Goal: Transaction & Acquisition: Purchase product/service

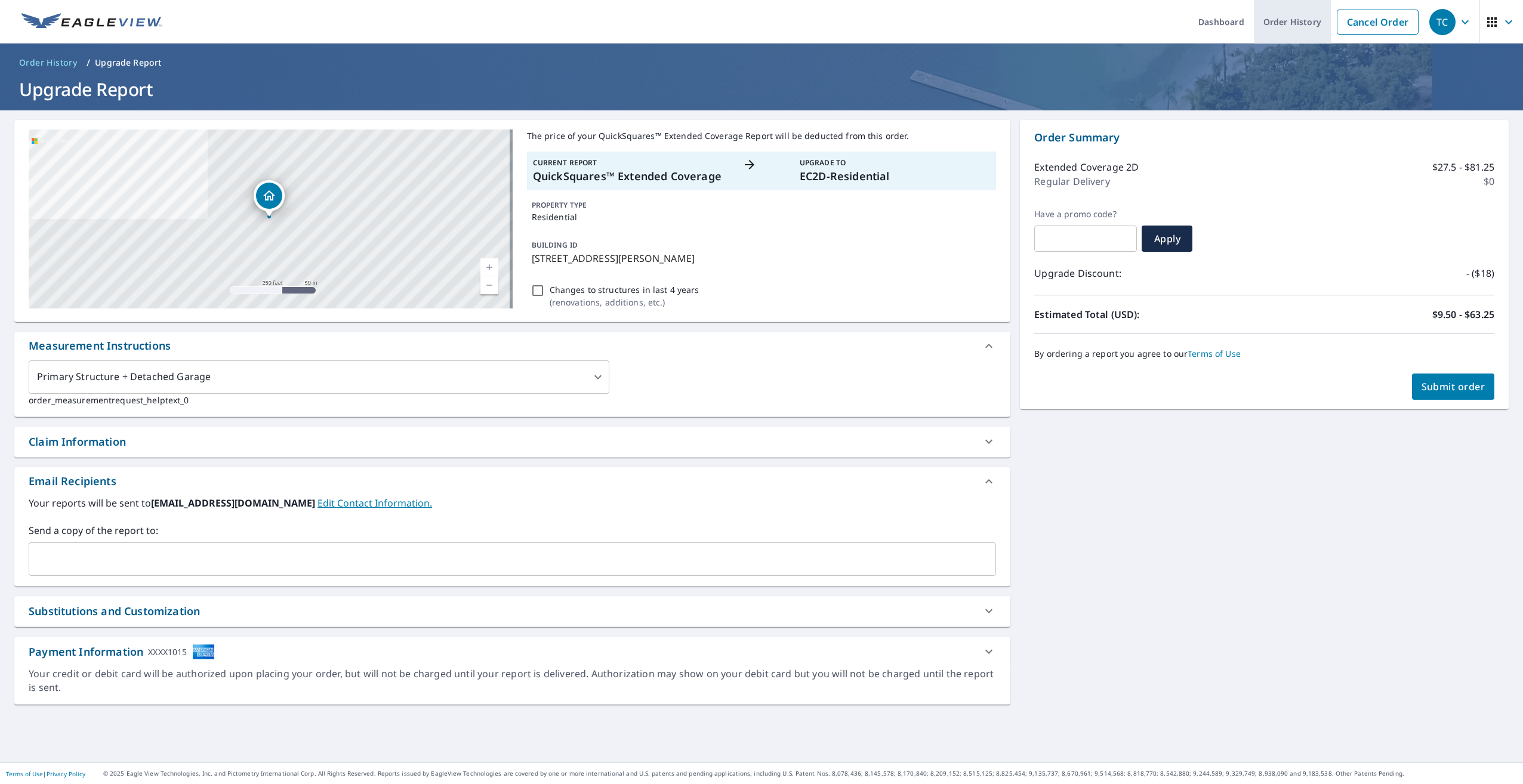
click at [1280, 26] on link "Order History" at bounding box center [1292, 22] width 77 height 43
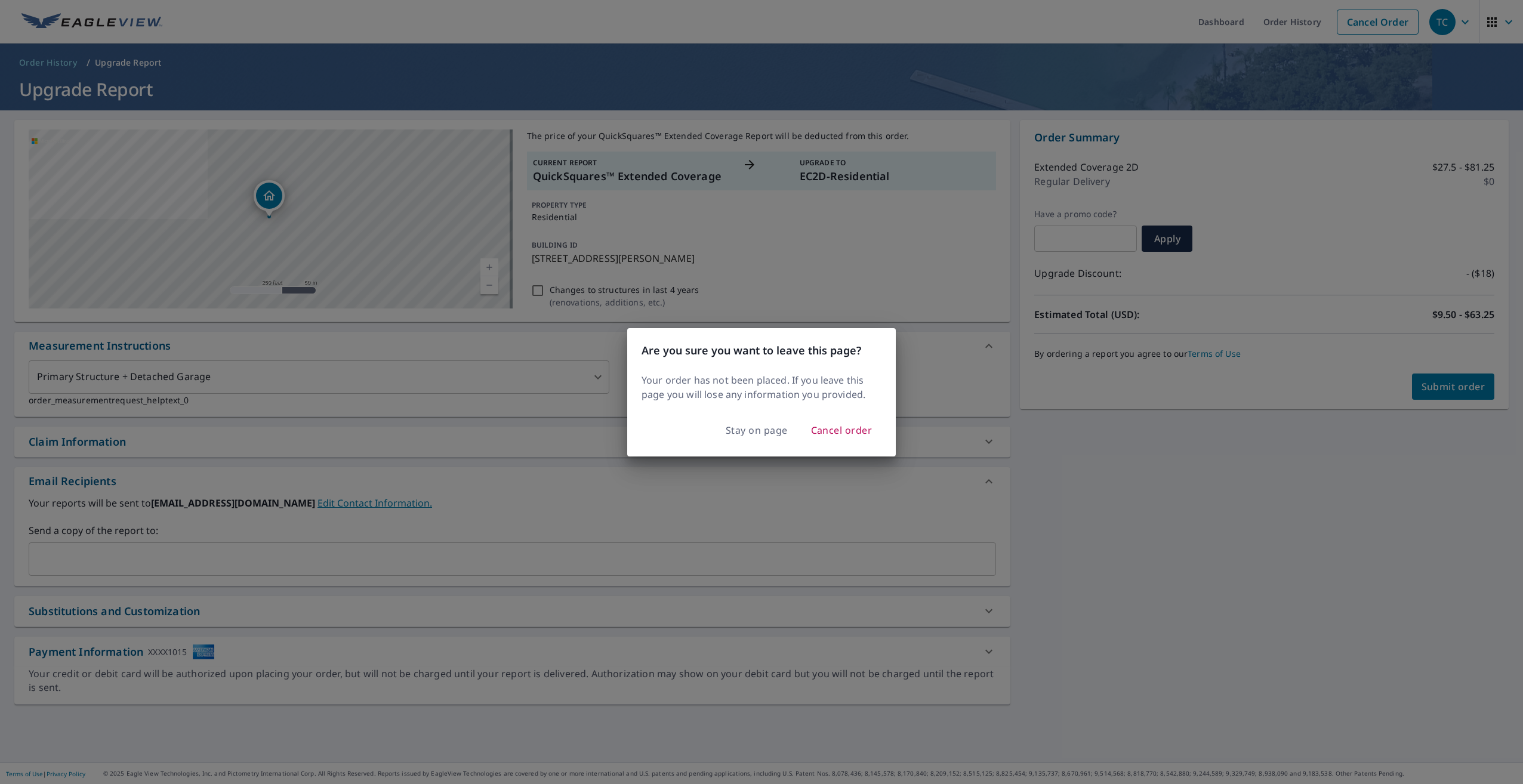
drag, startPoint x: 1130, startPoint y: 415, endPoint x: 1138, endPoint y: 410, distance: 9.4
click at [1135, 412] on div "Are you sure you want to leave this page? Your order has not been placed. If yo…" at bounding box center [761, 392] width 1523 height 784
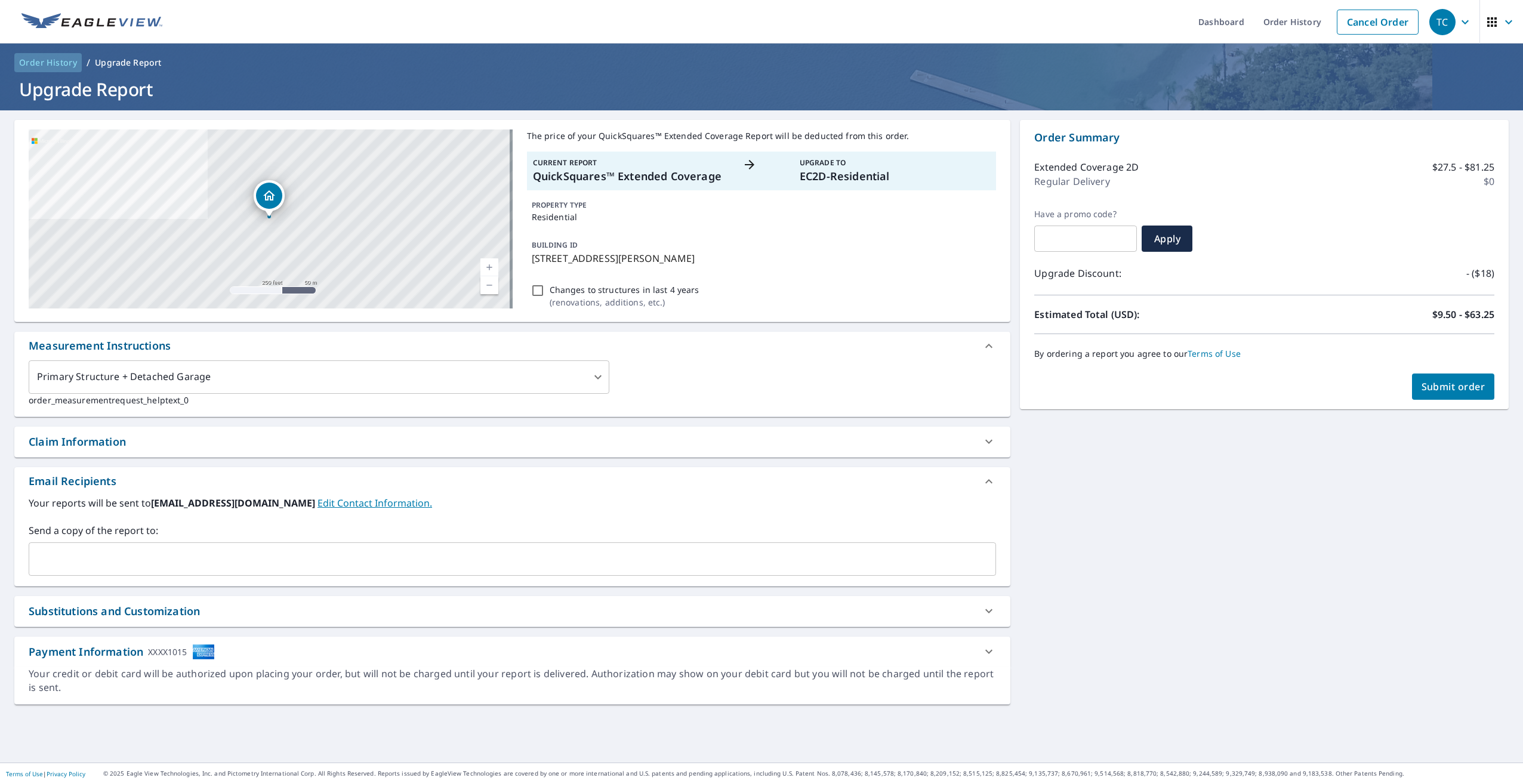
click at [33, 62] on span "Order History" at bounding box center [48, 62] width 58 height 12
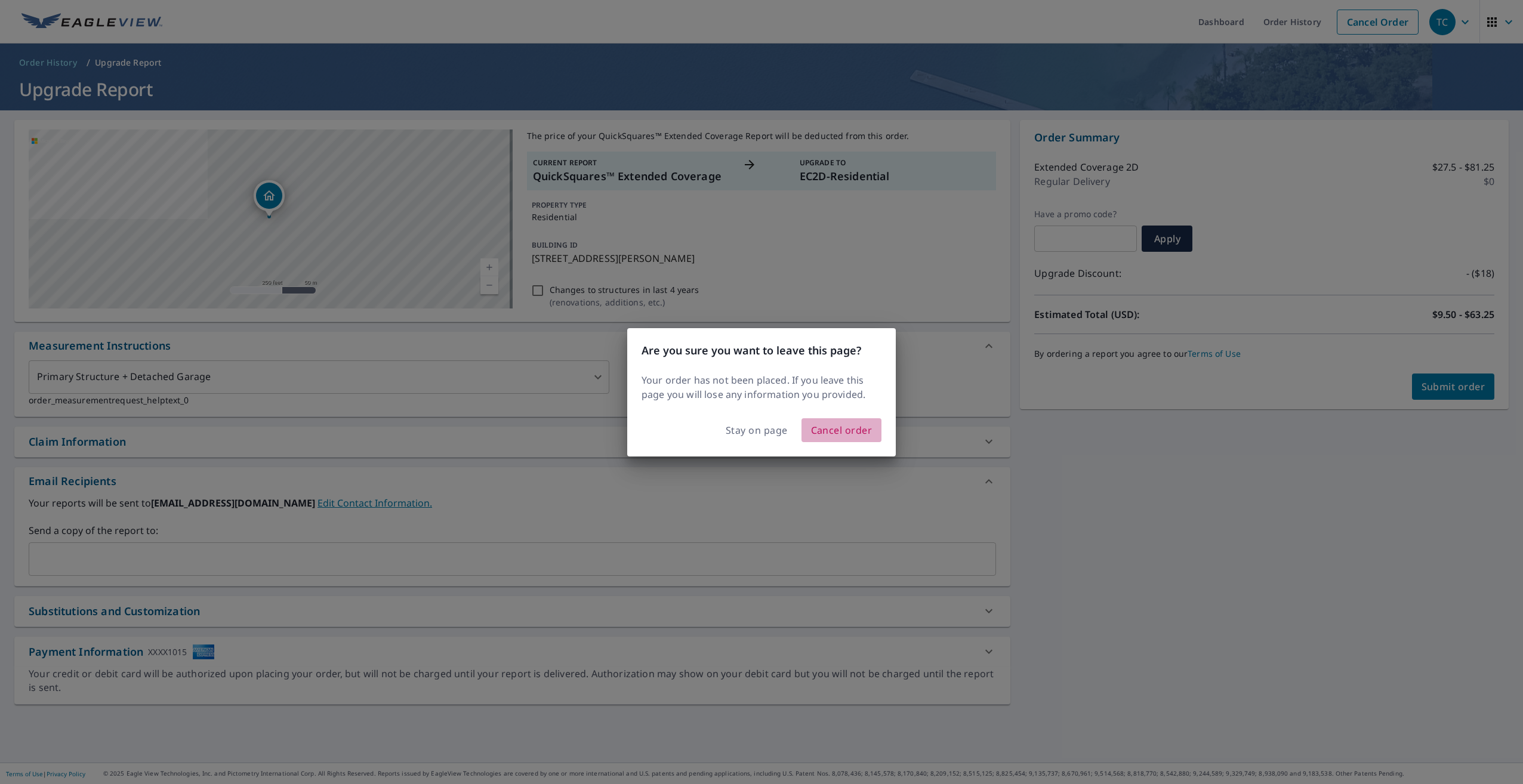
click at [834, 435] on span "Cancel order" at bounding box center [841, 430] width 61 height 17
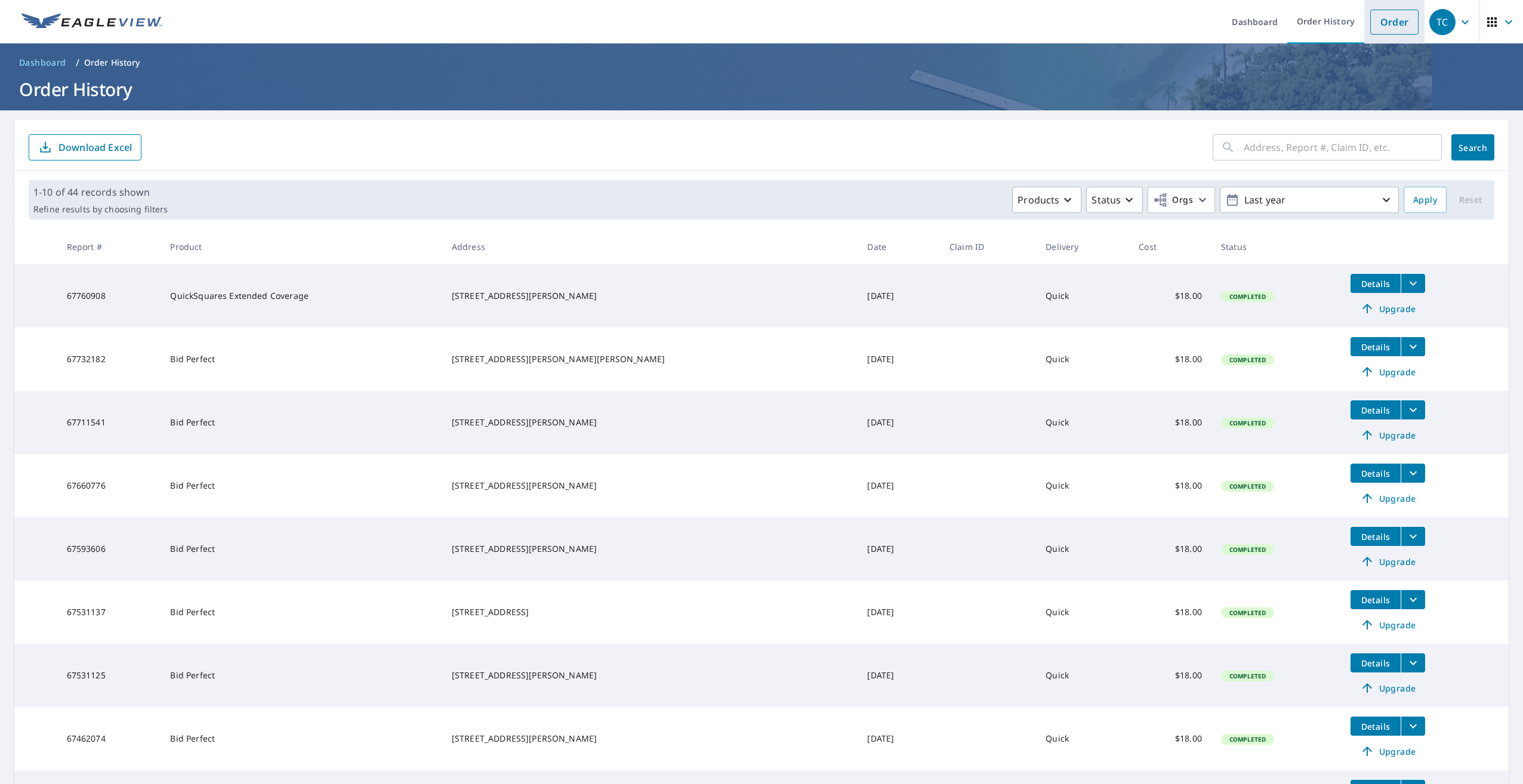
click at [1374, 21] on link "Order" at bounding box center [1395, 22] width 48 height 25
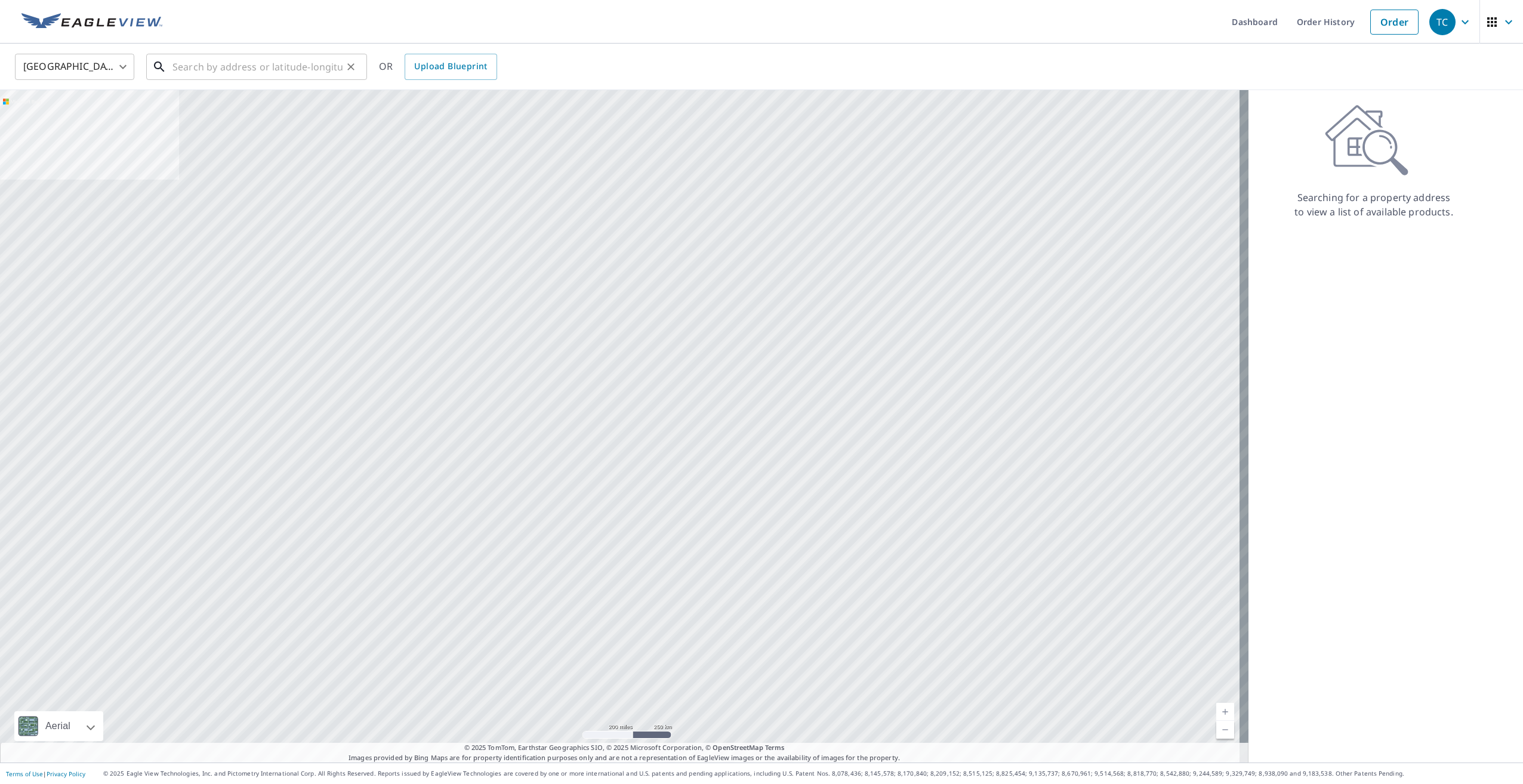
click at [274, 69] on input "text" at bounding box center [257, 67] width 170 height 33
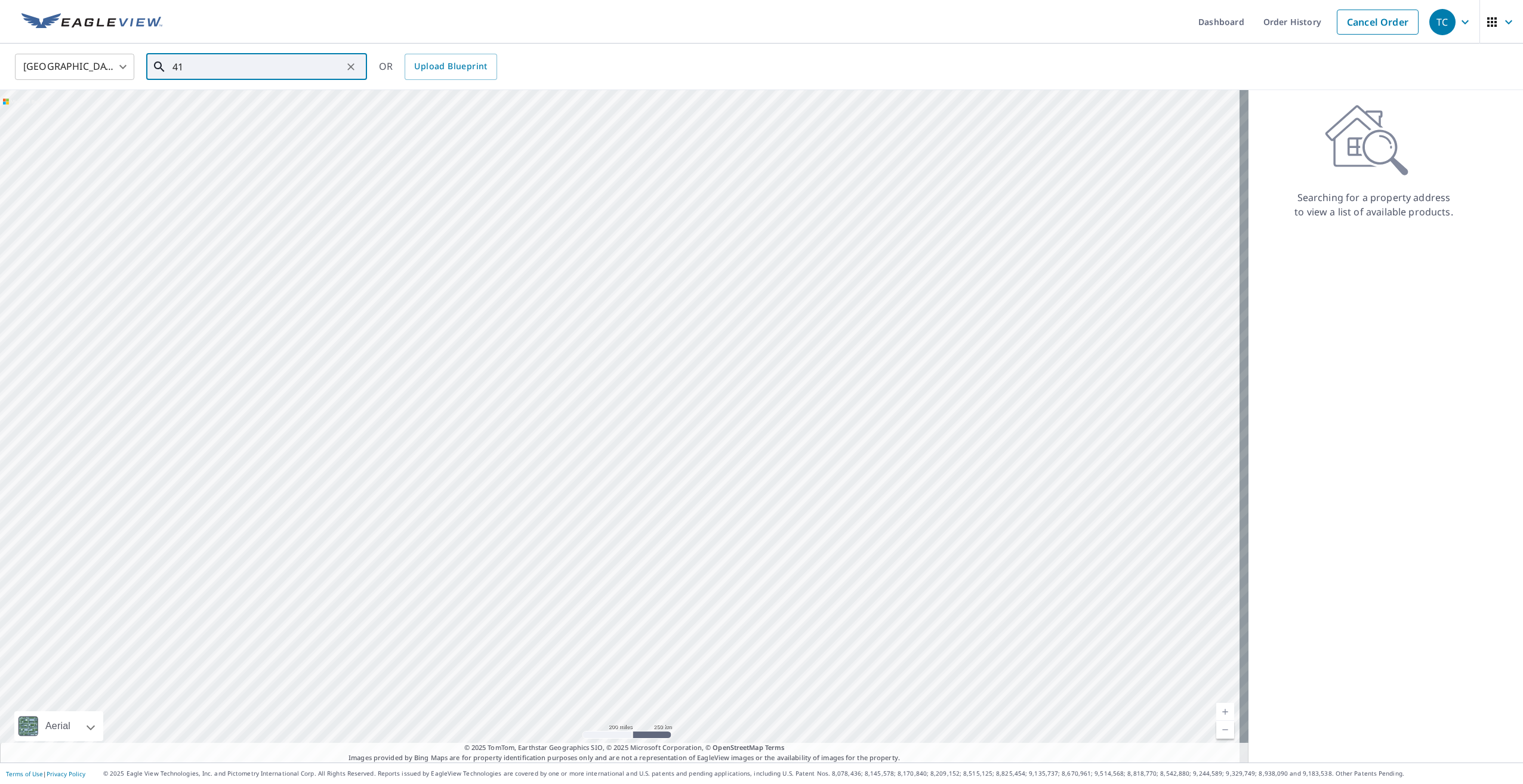
type input "4"
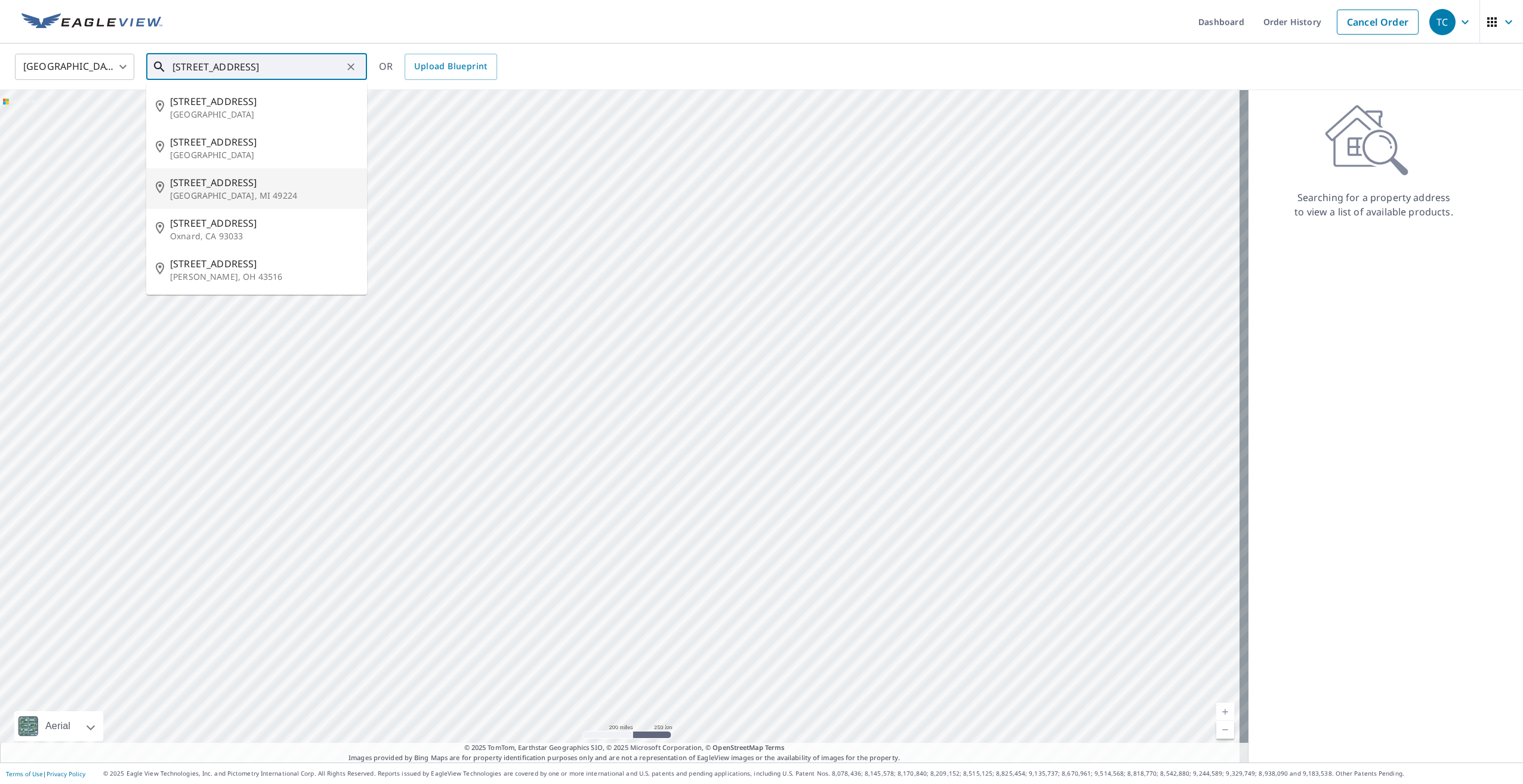
click at [226, 195] on p "[GEOGRAPHIC_DATA], MI 49224" at bounding box center [264, 195] width 187 height 12
type input "[STREET_ADDRESS]"
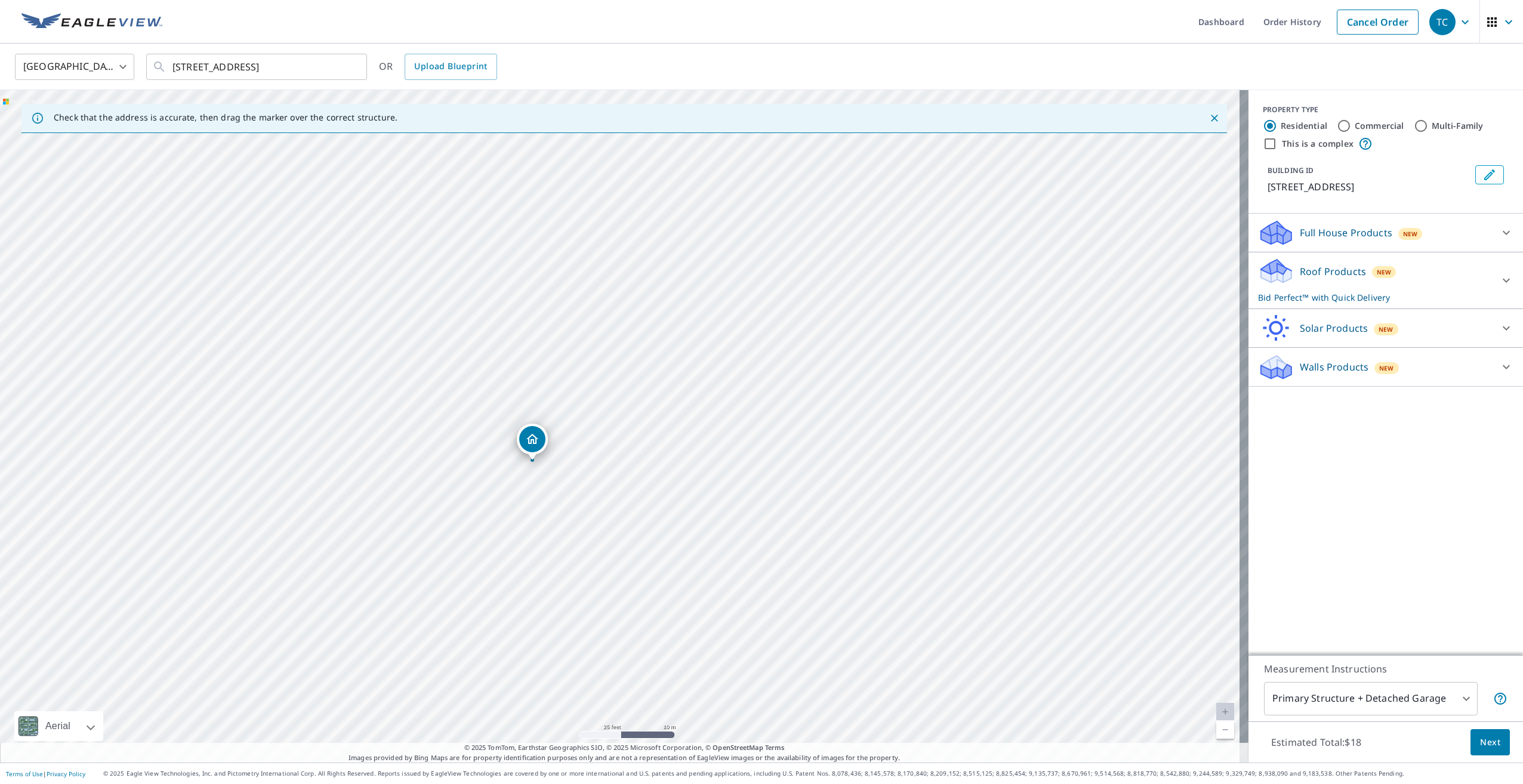
drag, startPoint x: 558, startPoint y: 421, endPoint x: 537, endPoint y: 433, distance: 24.2
click at [1480, 744] on span "Next" at bounding box center [1490, 742] width 20 height 15
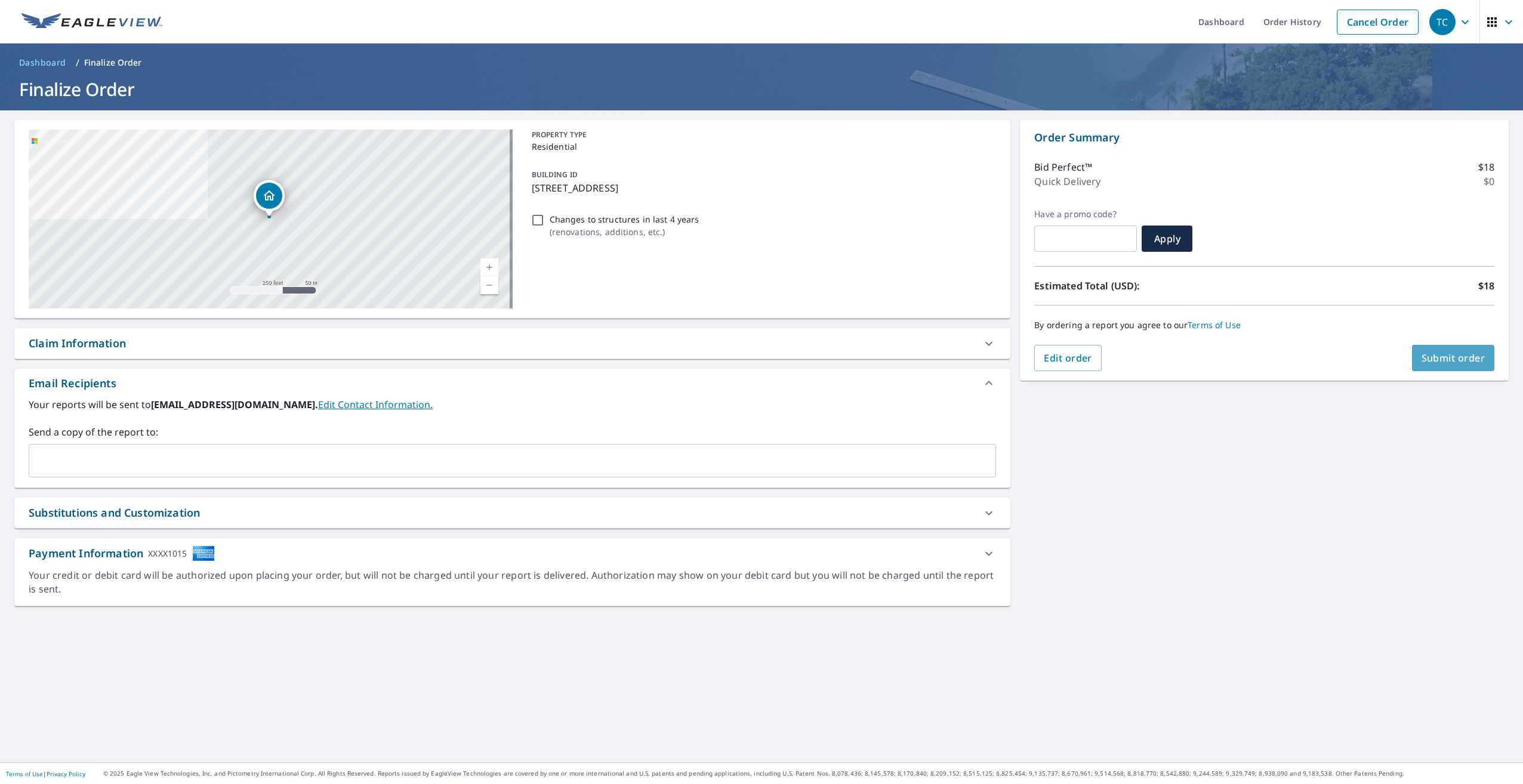
click at [1447, 366] on button "Submit order" at bounding box center [1454, 358] width 83 height 26
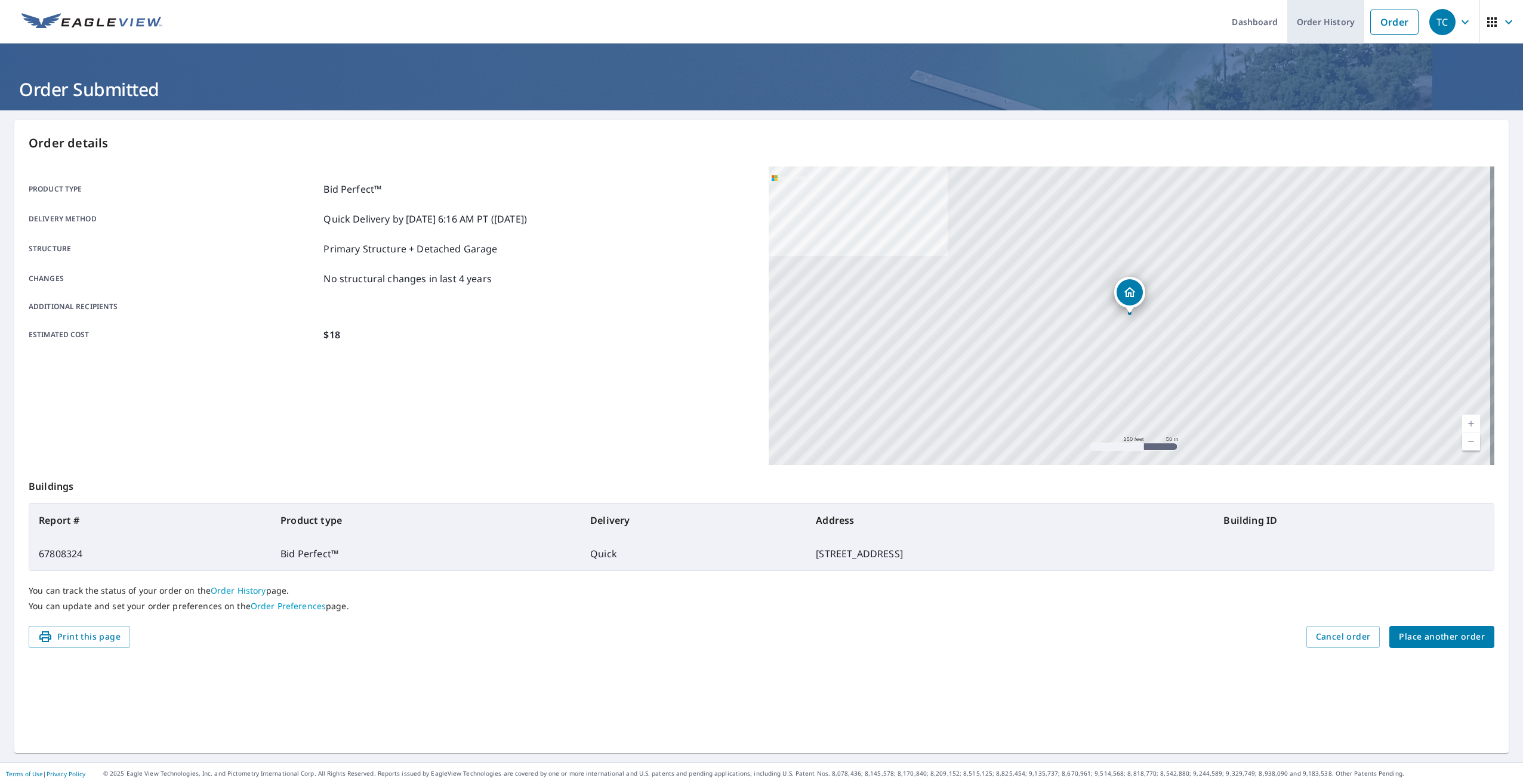
click at [1312, 29] on link "Order History" at bounding box center [1326, 22] width 77 height 43
